Goal: Information Seeking & Learning: Check status

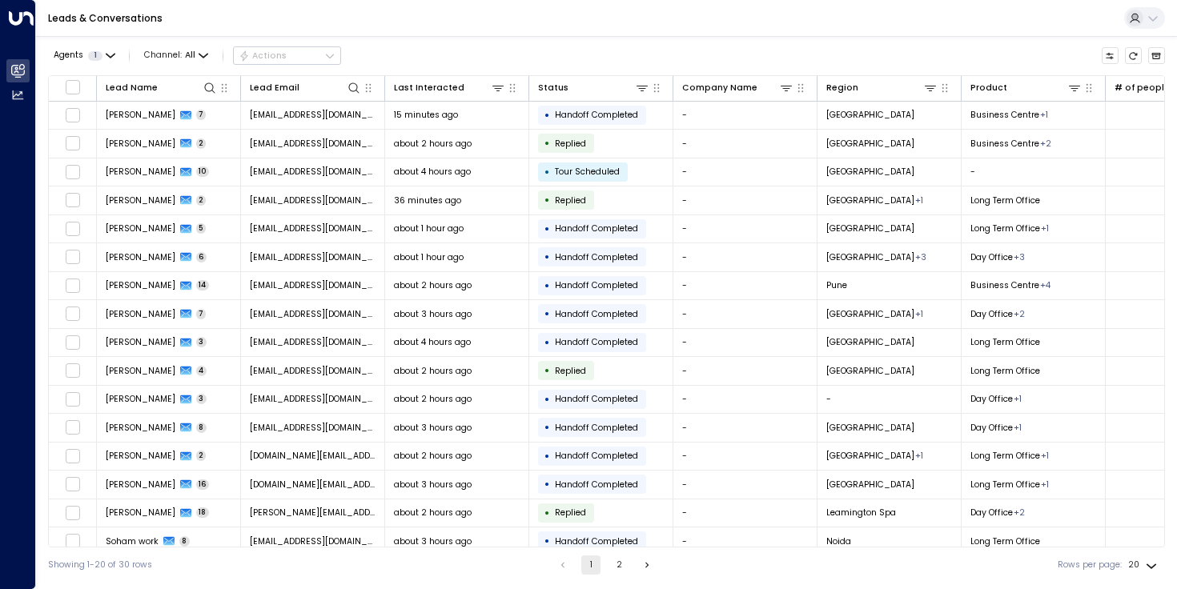
click at [693, 34] on div "Leads & Conversations" at bounding box center [606, 18] width 1141 height 37
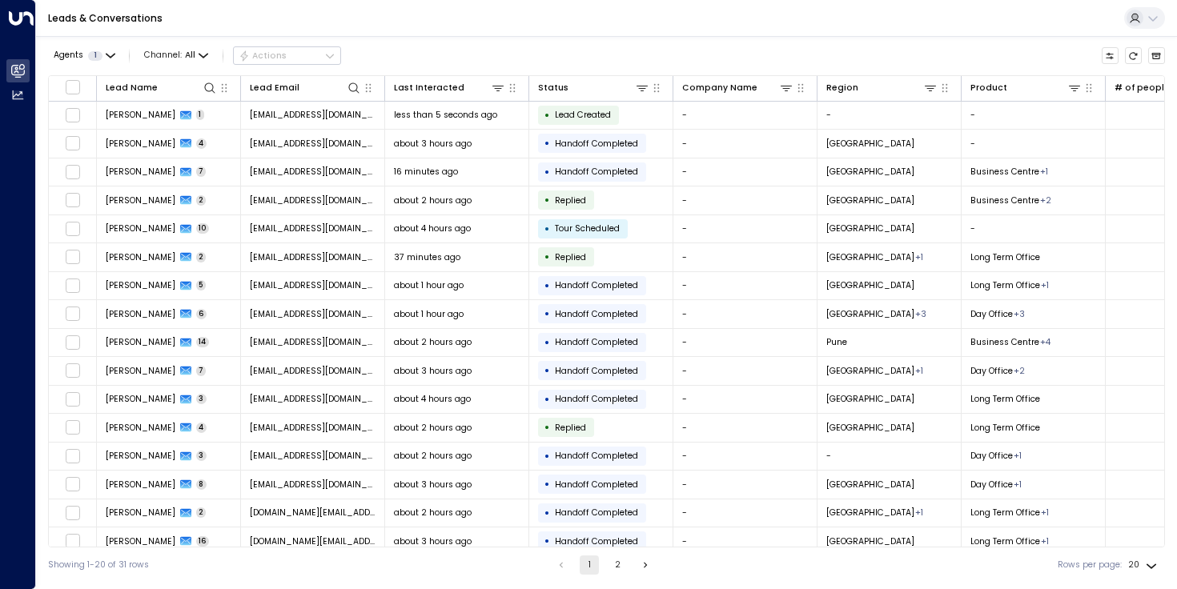
click at [640, 563] on icon "Go to next page" at bounding box center [645, 565] width 11 height 11
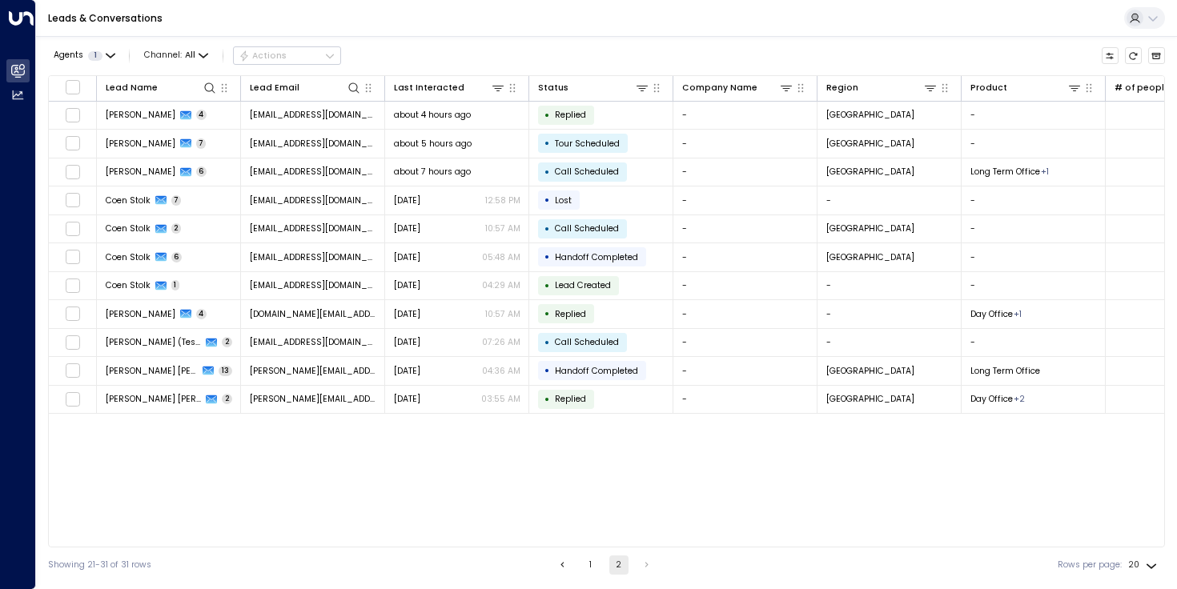
click at [557, 564] on icon "Go to previous page" at bounding box center [562, 565] width 11 height 11
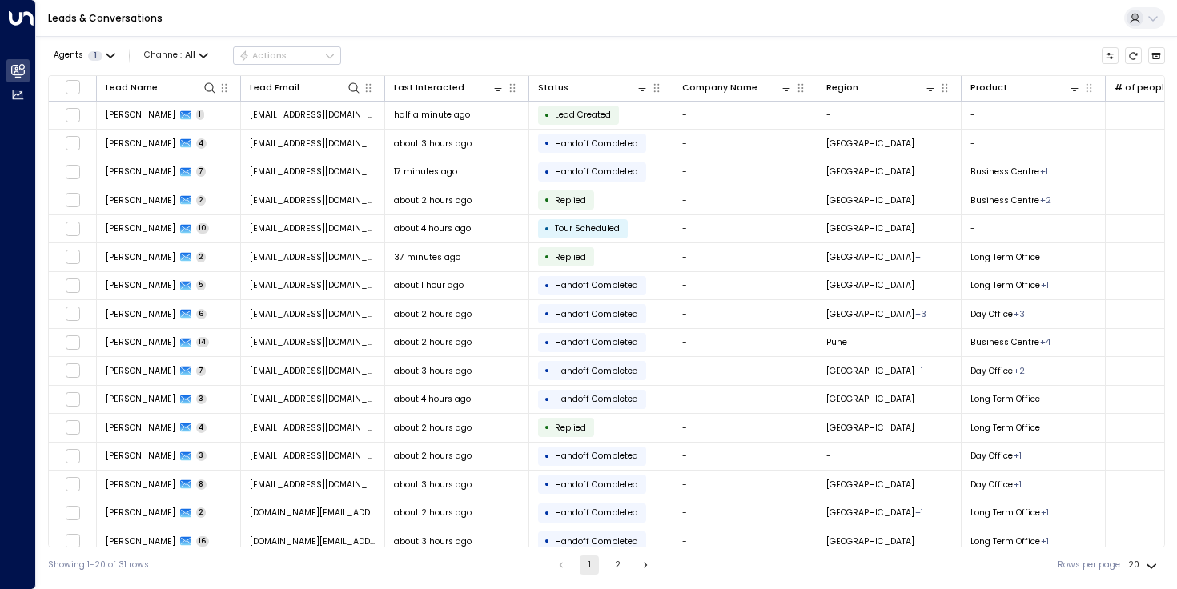
click at [906, 40] on div "Agents 1 Channel: All Actions Lead Name Lead Email Last Interacted Status Compa…" at bounding box center [606, 309] width 1117 height 547
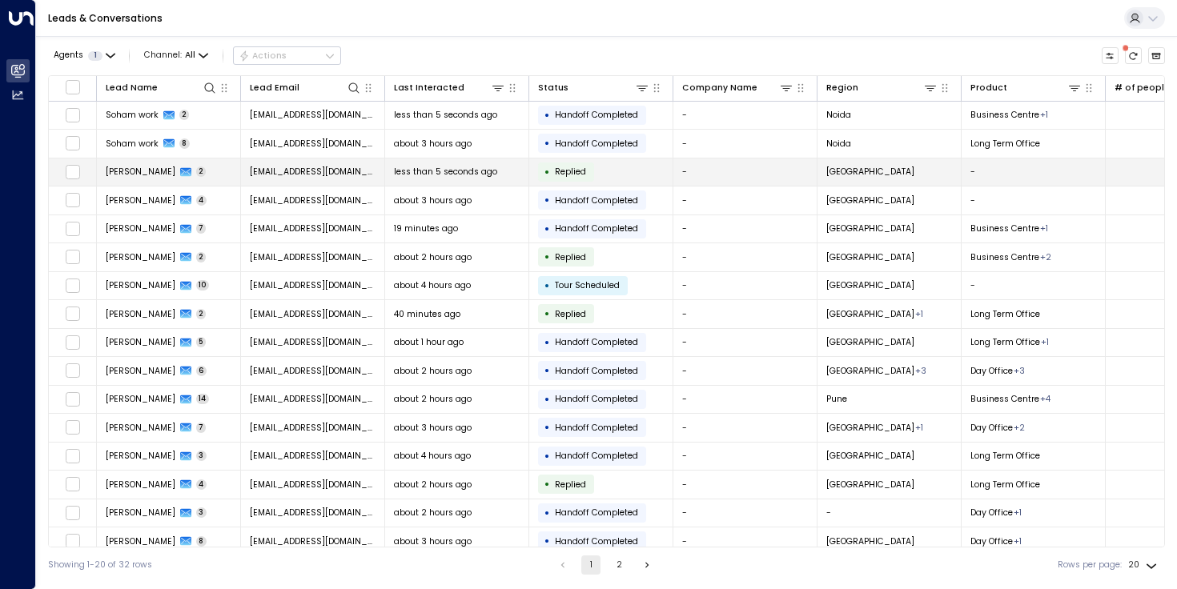
click at [151, 180] on td "[PERSON_NAME] 2" at bounding box center [169, 173] width 144 height 28
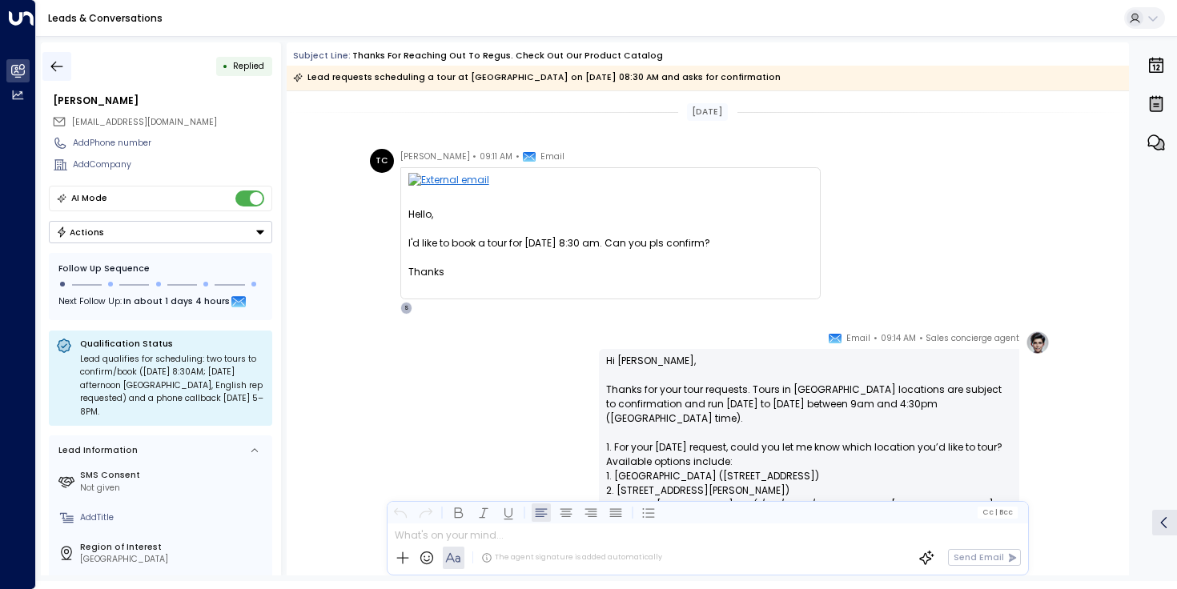
click at [59, 73] on icon "button" at bounding box center [57, 66] width 16 height 16
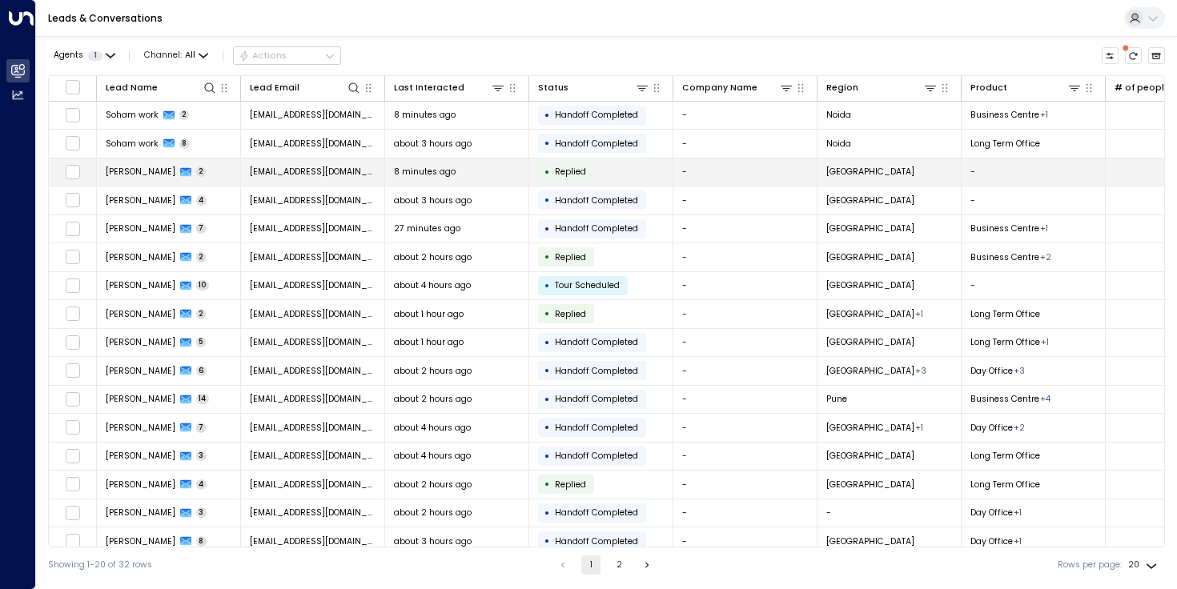
click at [151, 175] on span "[PERSON_NAME]" at bounding box center [141, 172] width 70 height 12
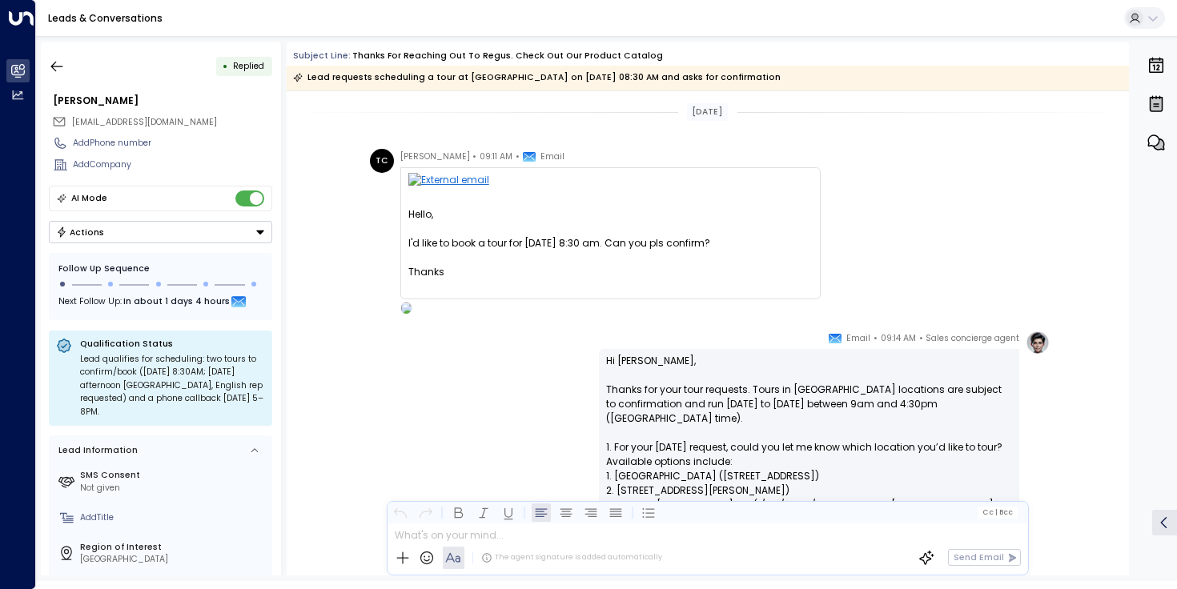
scroll to position [344, 0]
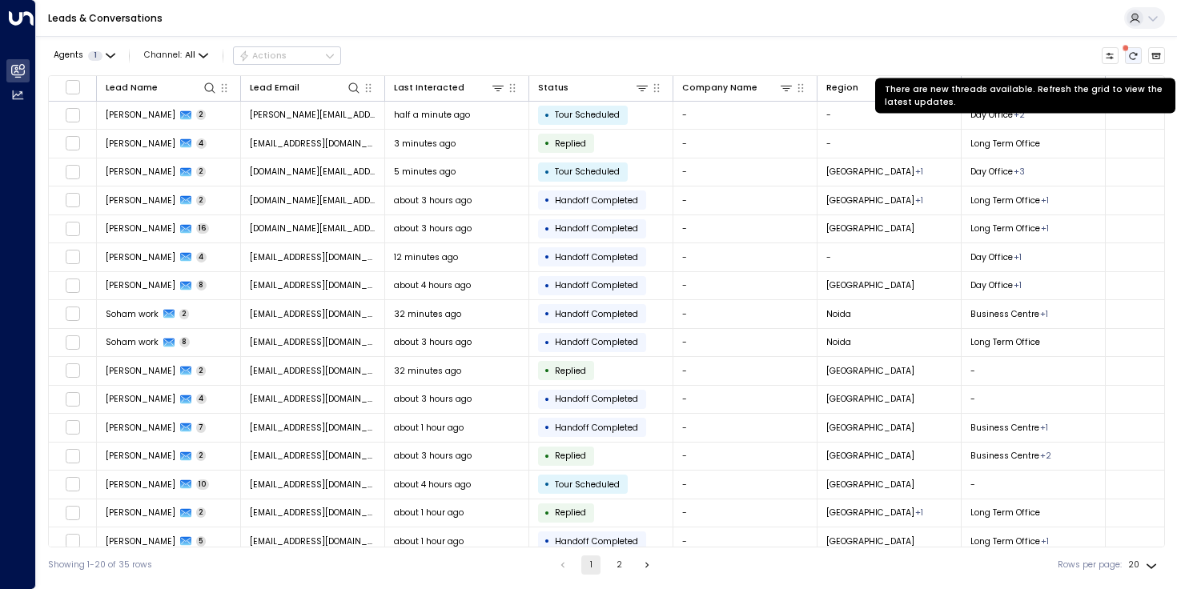
click at [1131, 56] on icon "There are new threads available. Refresh the grid to view the latest updates." at bounding box center [1133, 56] width 10 height 10
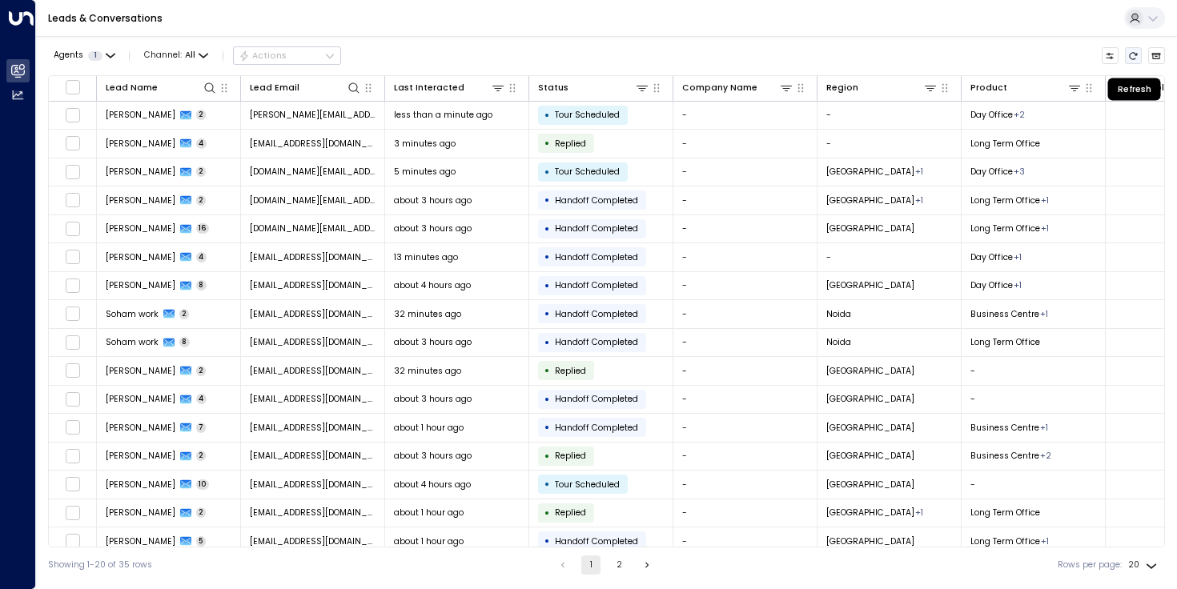
click at [1131, 56] on icon "Refresh" at bounding box center [1133, 56] width 10 height 10
click at [492, 568] on div "Showing 1-20 of 35 rows 1 2 Rows per page: 20 **" at bounding box center [606, 565] width 1117 height 35
click at [1141, 52] on button "Refresh" at bounding box center [1134, 56] width 18 height 18
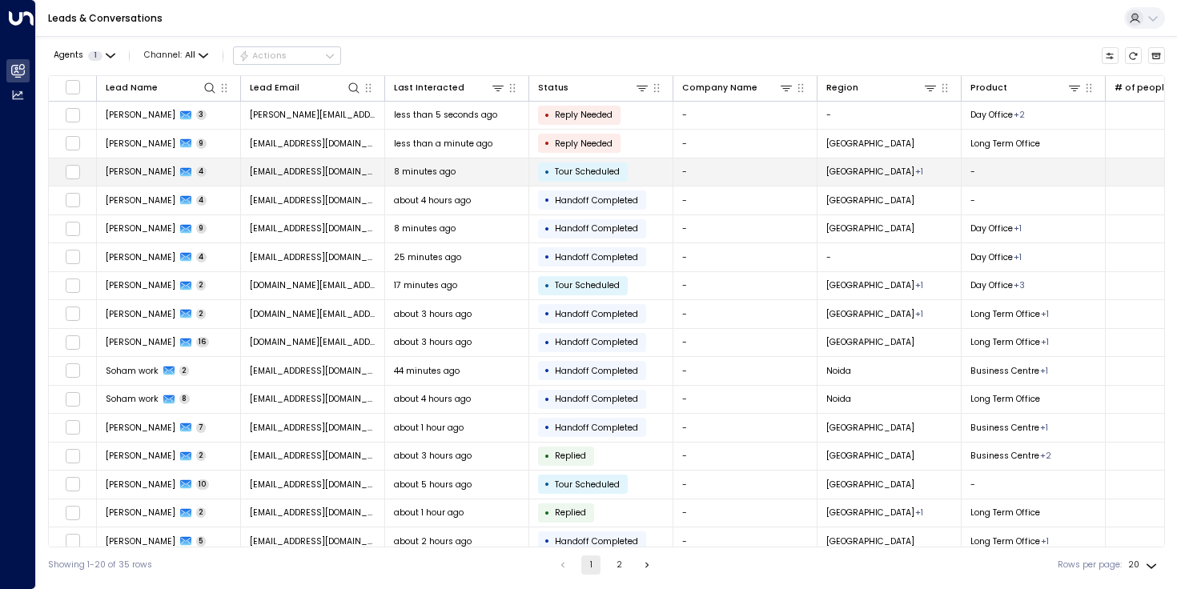
click at [856, 176] on span "[GEOGRAPHIC_DATA]" at bounding box center [870, 172] width 88 height 12
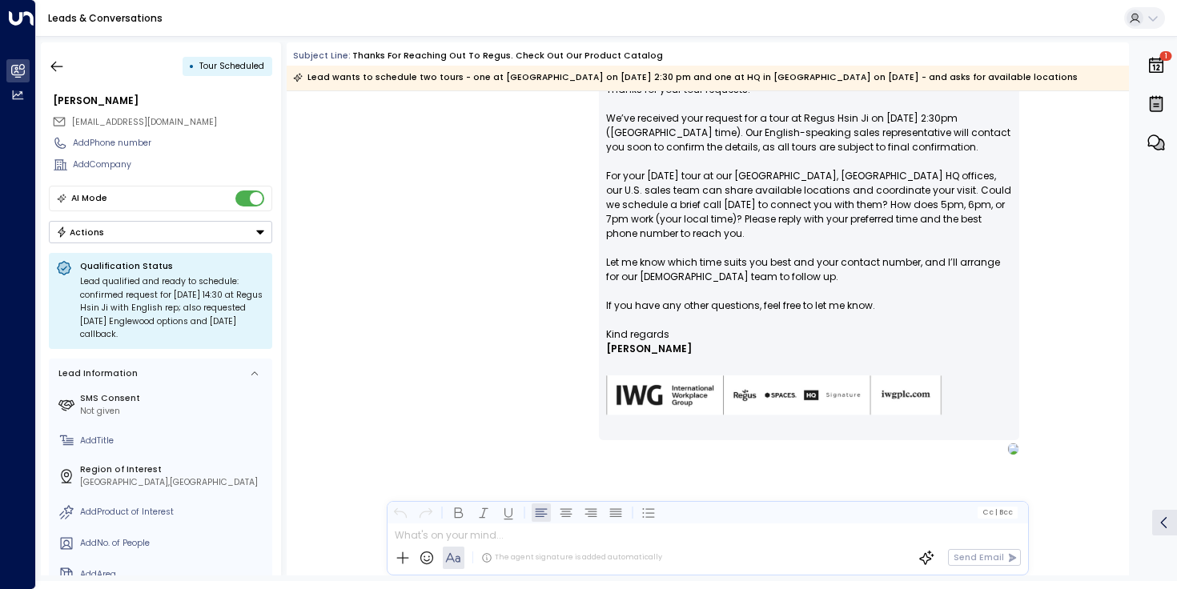
scroll to position [1039, 0]
click at [472, 75] on div "Lead wants to schedule two tours - one at [GEOGRAPHIC_DATA] on [DATE] 2:30 pm a…" at bounding box center [685, 78] width 785 height 16
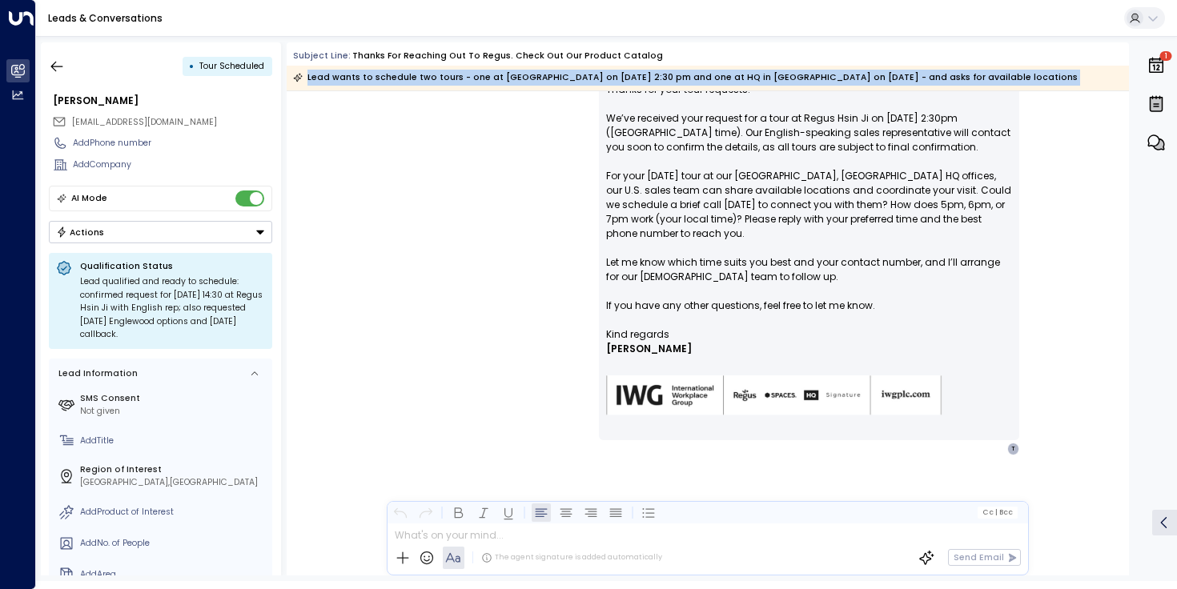
click at [472, 75] on div "Lead wants to schedule two tours - one at [GEOGRAPHIC_DATA] on [DATE] 2:30 pm a…" at bounding box center [685, 78] width 785 height 16
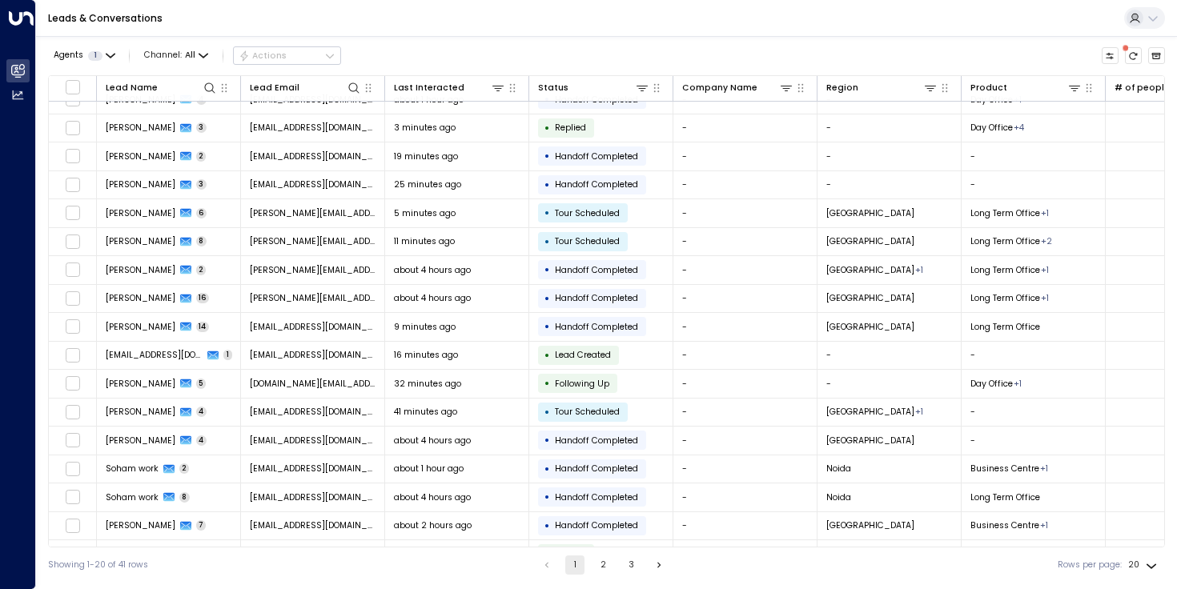
scroll to position [102, 0]
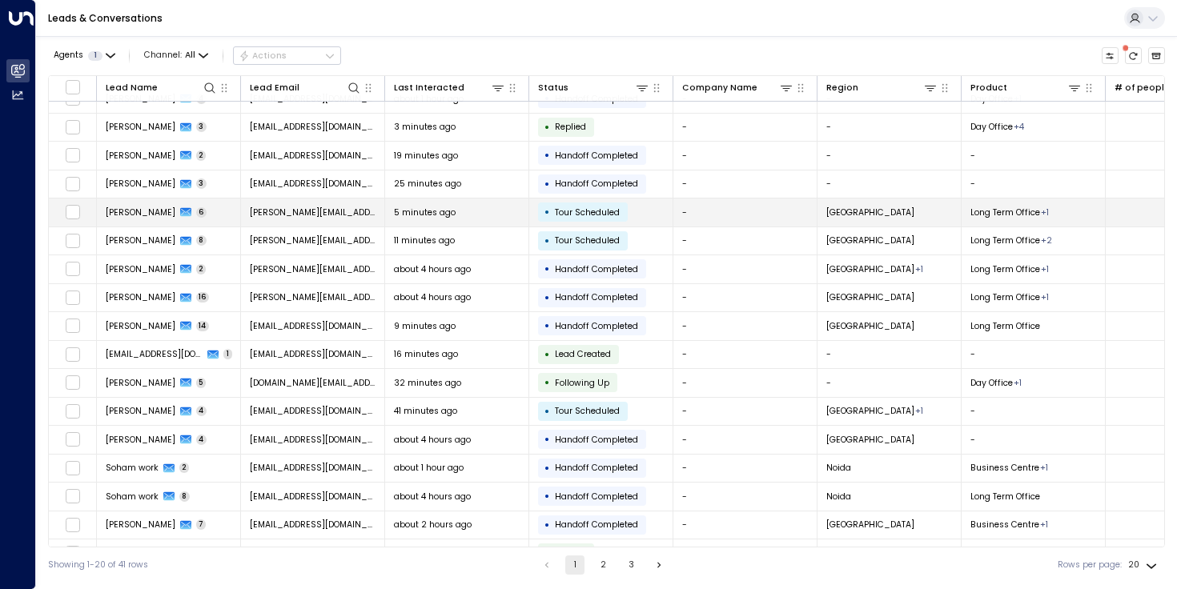
click at [196, 215] on span "6" at bounding box center [201, 212] width 11 height 10
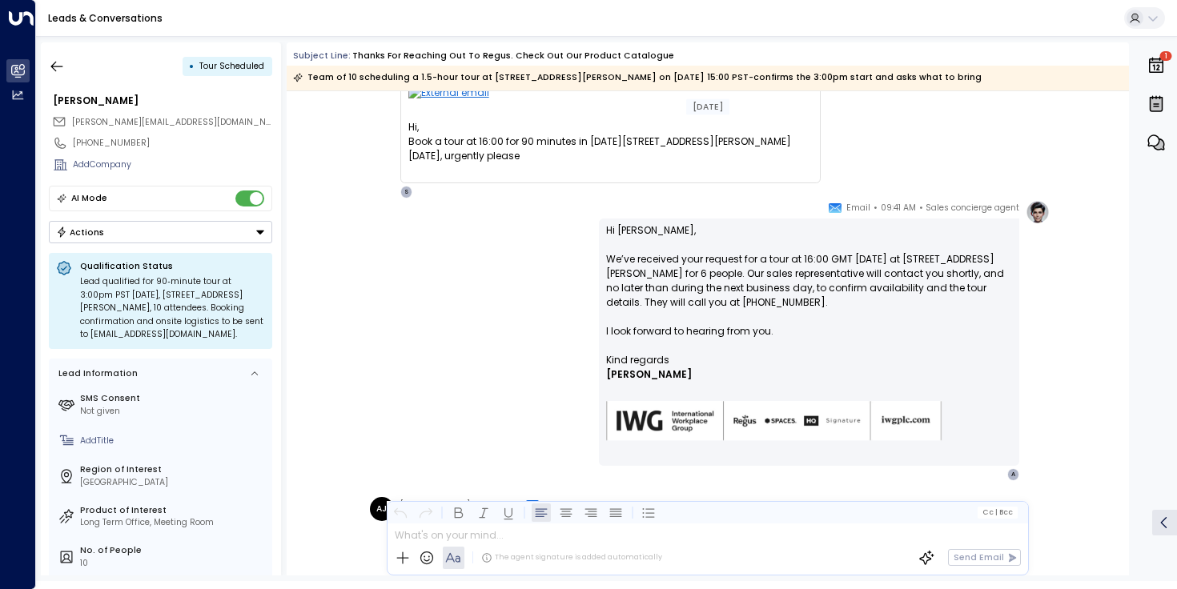
scroll to position [86, 0]
click at [683, 306] on p "Hi [PERSON_NAME], We’ve received your request for a tour at 16:00 GMT [DATE] at…" at bounding box center [809, 290] width 406 height 130
click at [682, 305] on p "Hi [PERSON_NAME], We’ve received your request for a tour at 16:00 GMT [DATE] at…" at bounding box center [809, 290] width 406 height 130
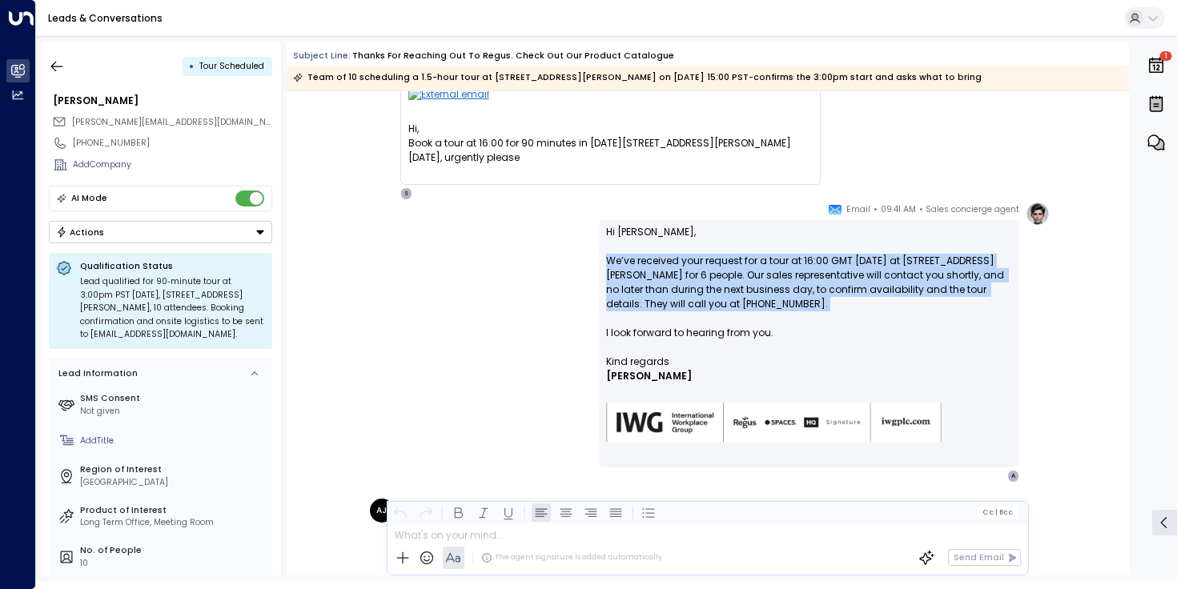
click at [682, 305] on p "Hi [PERSON_NAME], We’ve received your request for a tour at 16:00 GMT [DATE] at…" at bounding box center [809, 290] width 406 height 130
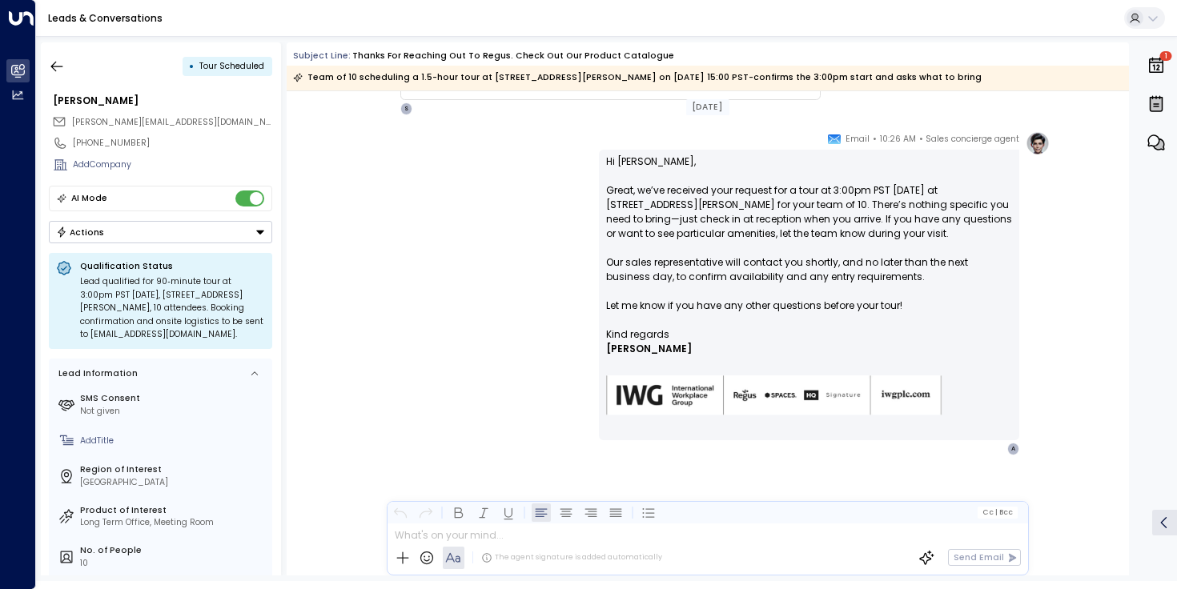
scroll to position [1091, 0]
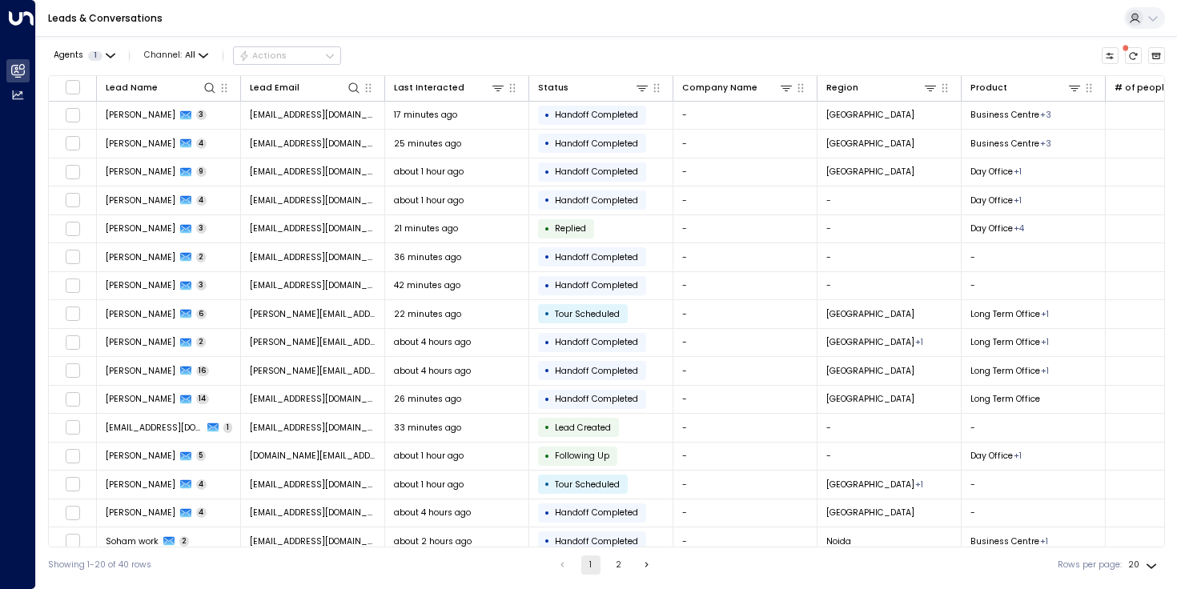
click at [792, 26] on div "Leads & Conversations" at bounding box center [606, 18] width 1141 height 37
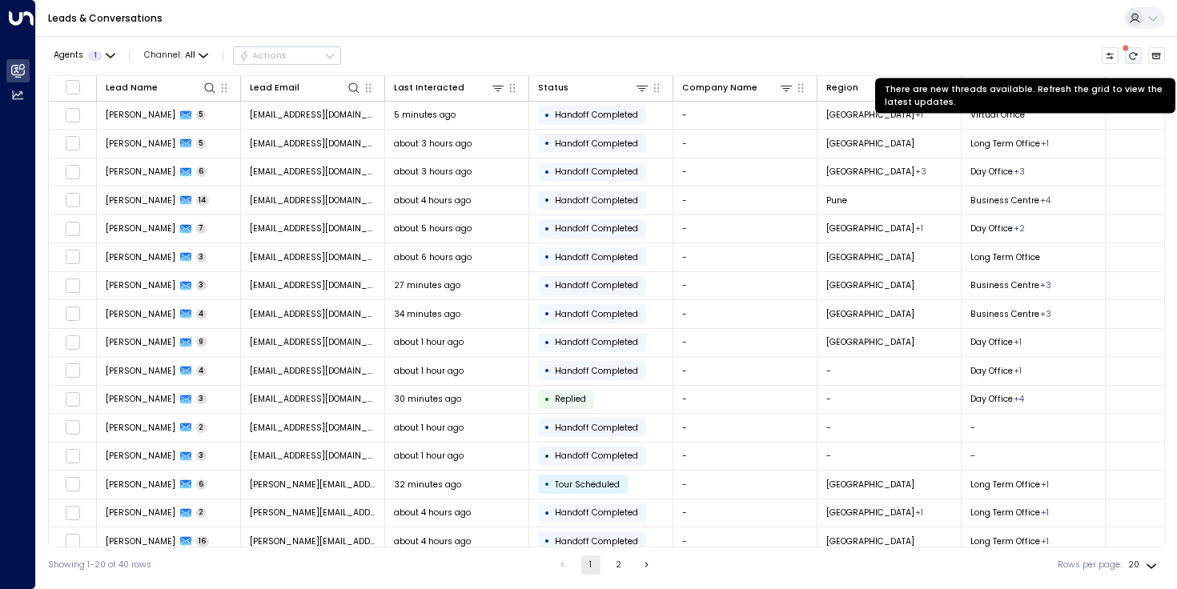
click at [1128, 53] on icon "There are new threads available. Refresh the grid to view the latest updates." at bounding box center [1133, 56] width 10 height 10
